Goal: Task Accomplishment & Management: Use online tool/utility

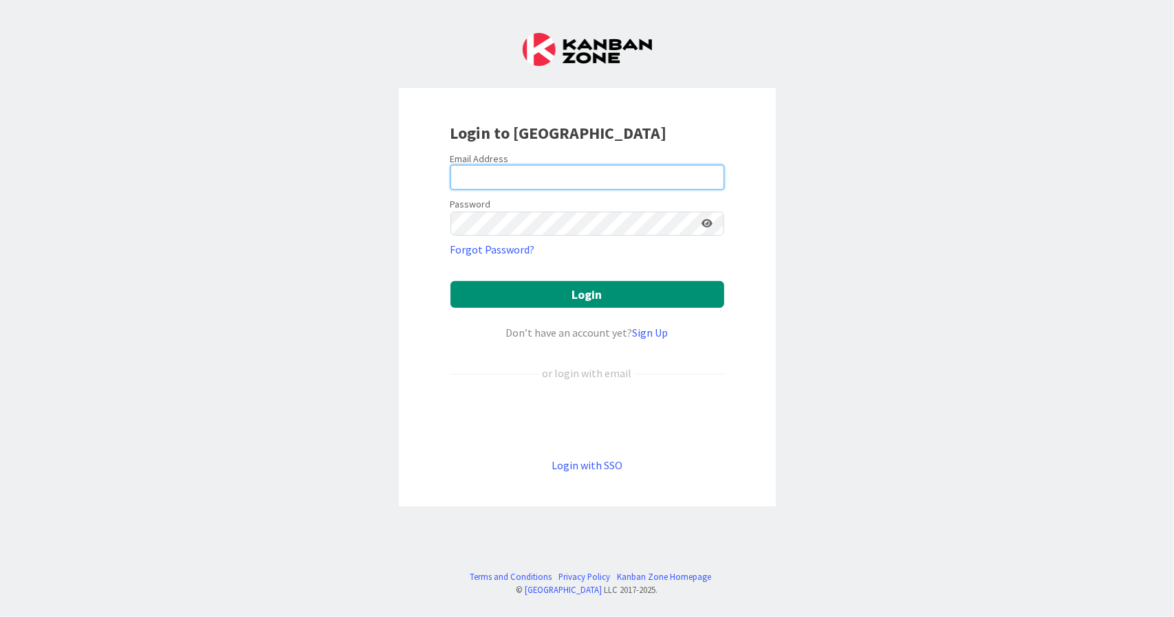
click at [499, 181] on input "email" at bounding box center [587, 177] width 274 height 25
type input "[PERSON_NAME][EMAIL_ADDRESS][DOMAIN_NAME]"
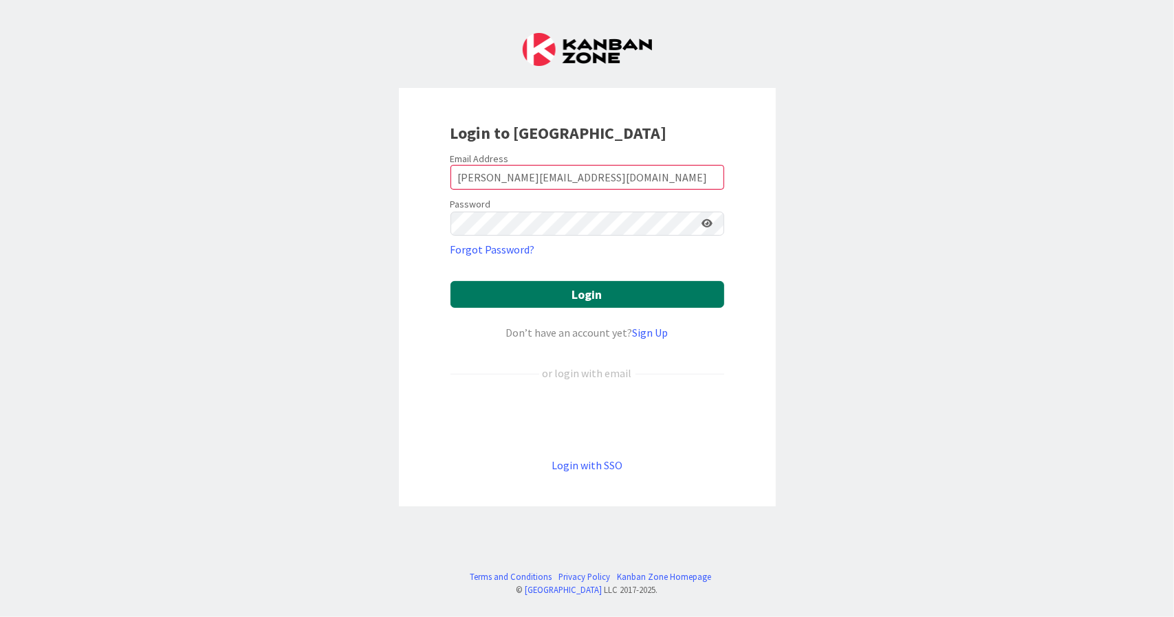
click at [564, 289] on button "Login" at bounding box center [587, 294] width 274 height 27
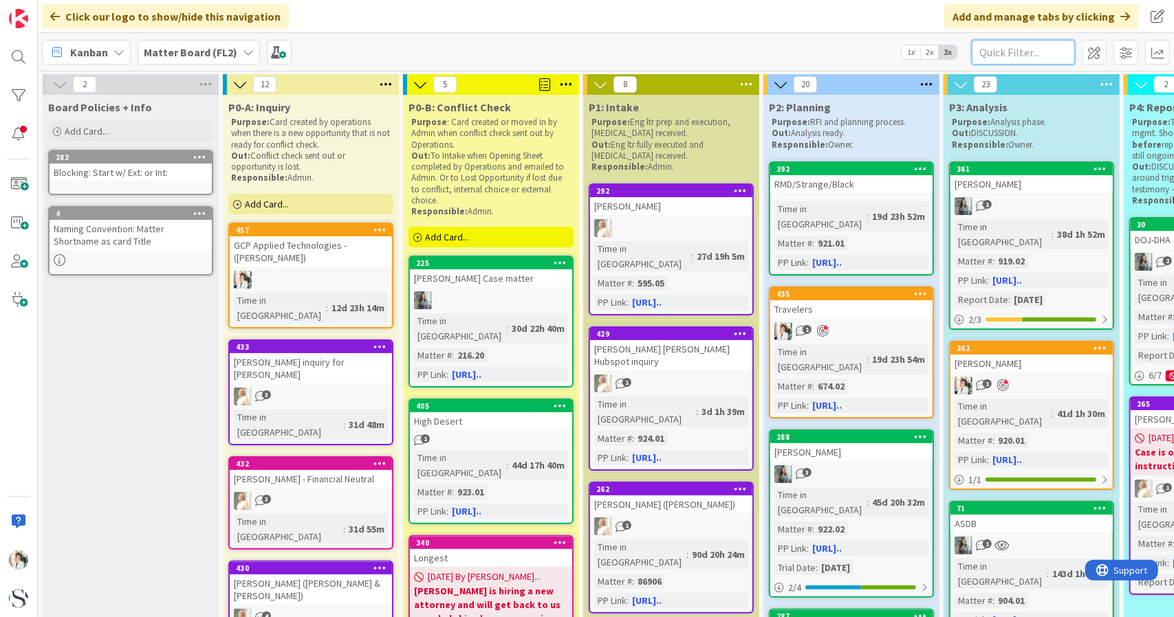
click at [1017, 49] on input "text" at bounding box center [1022, 52] width 103 height 25
type input "[PERSON_NAME]"
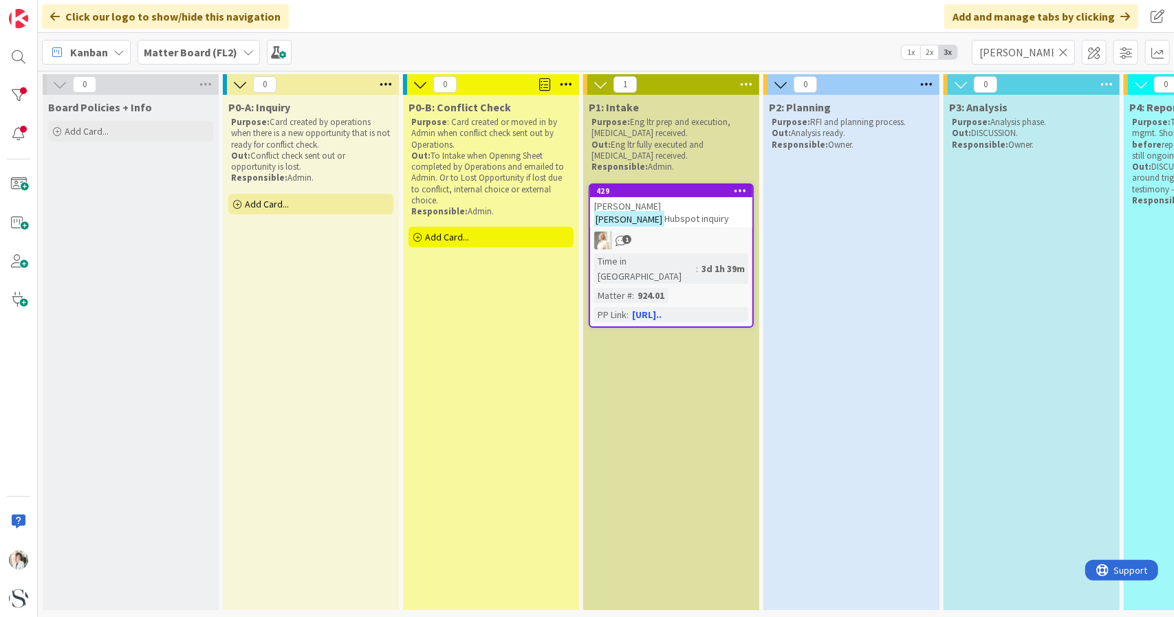
click at [1067, 54] on icon at bounding box center [1063, 52] width 10 height 12
